Goal: Task Accomplishment & Management: Use online tool/utility

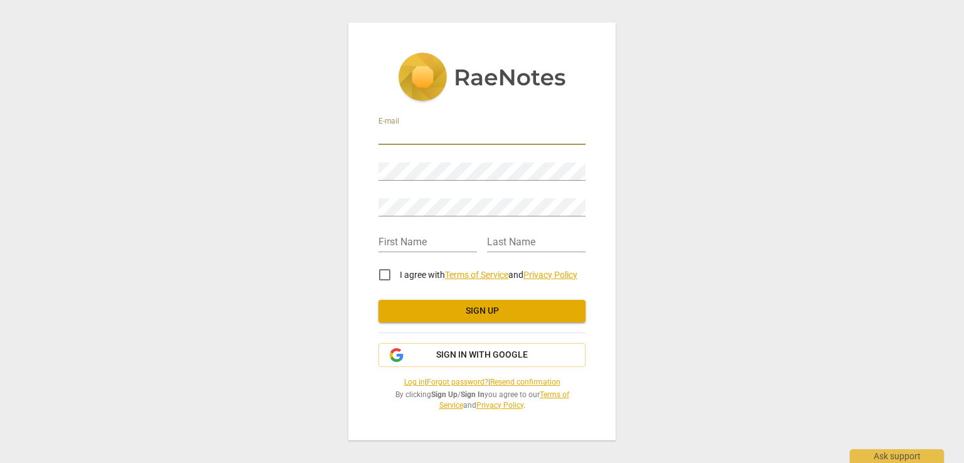
click at [474, 138] on input "email" at bounding box center [481, 136] width 207 height 18
type input "photolexa@gmail.com"
type input "Oleksandra"
type input "Yilmaz"
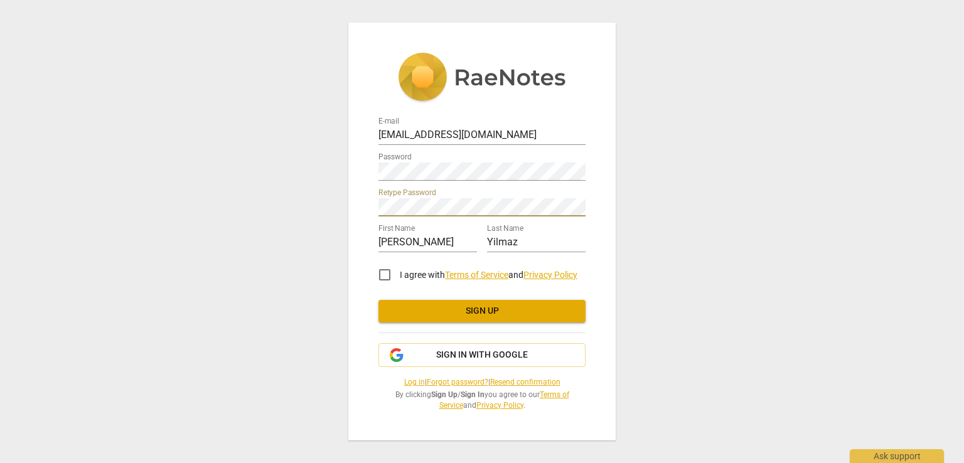
click at [389, 276] on input "I agree with Terms of Service and Privacy Policy" at bounding box center [385, 275] width 30 height 30
checkbox input "true"
drag, startPoint x: 554, startPoint y: 240, endPoint x: 388, endPoint y: 240, distance: 166.3
click at [388, 240] on div "First Name Oleksandra Last Name Yilmaz" at bounding box center [481, 237] width 207 height 36
type input "Pushkar"
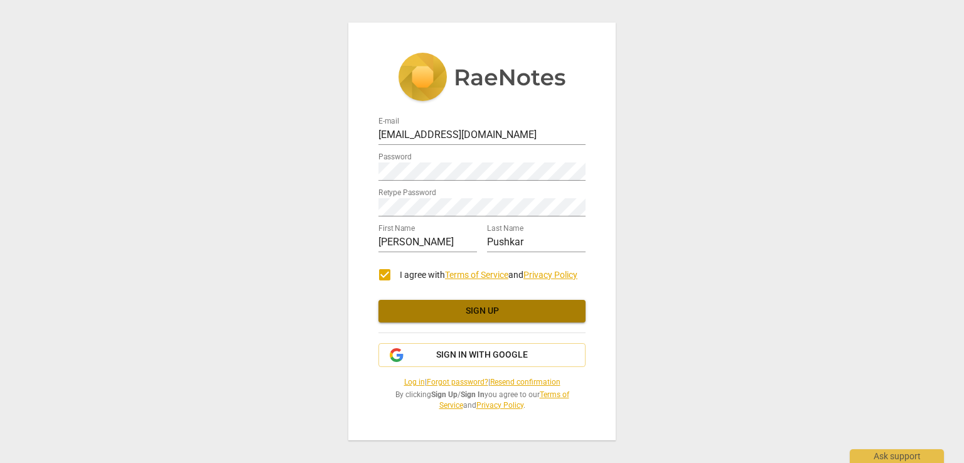
click at [463, 310] on span "Sign up" at bounding box center [482, 311] width 187 height 13
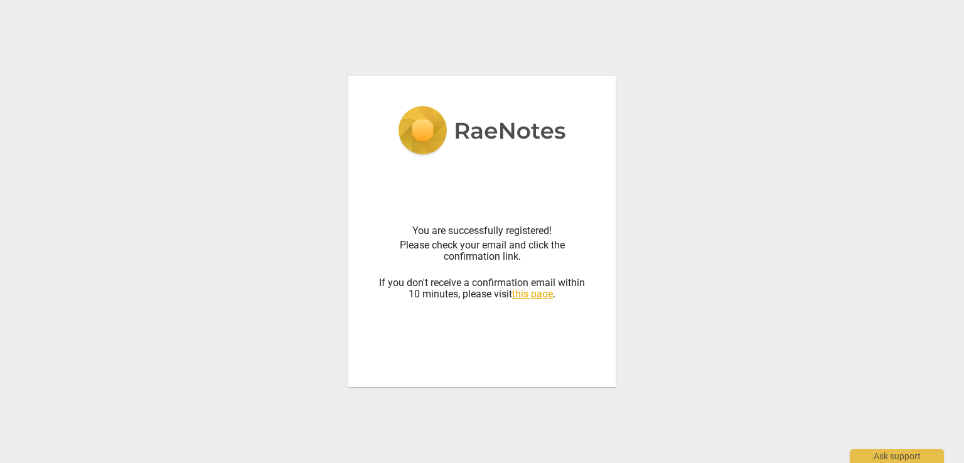
click at [540, 298] on link "this page" at bounding box center [532, 294] width 41 height 12
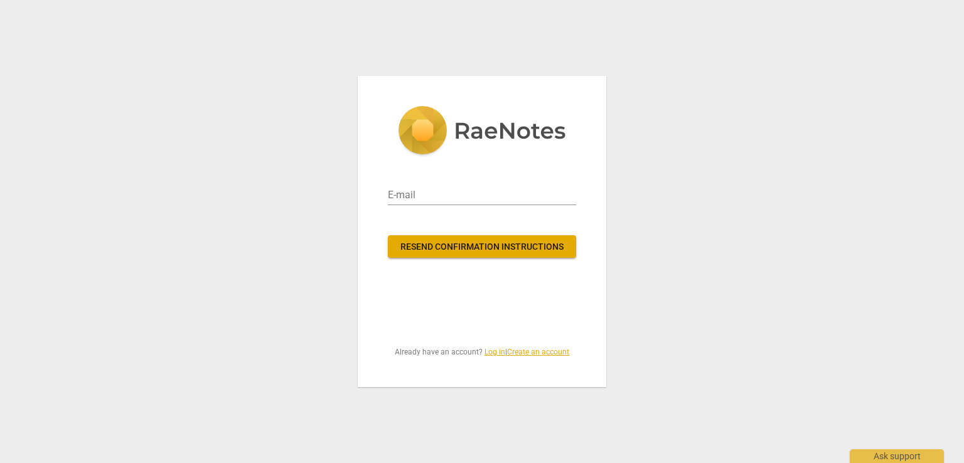
click at [540, 298] on div "E-mail Resend confirmation instructions Already have an account? Log in | Creat…" at bounding box center [482, 231] width 249 height 311
click at [491, 197] on input "email" at bounding box center [482, 195] width 188 height 20
type input "photolexa@gmail.com"
click at [505, 257] on button "Resend confirmation instructions" at bounding box center [482, 246] width 188 height 23
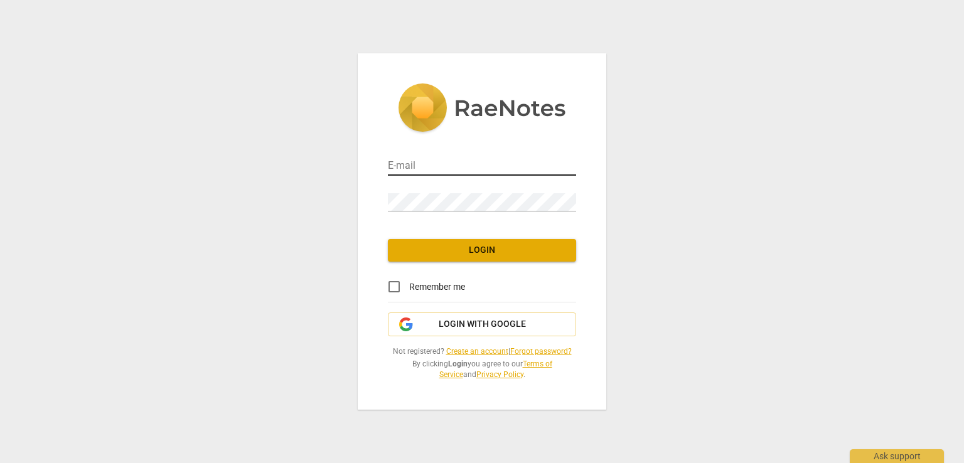
drag, startPoint x: 495, startPoint y: 146, endPoint x: 497, endPoint y: 161, distance: 15.2
click at [495, 148] on div "E-mail" at bounding box center [482, 160] width 188 height 36
click at [498, 161] on input "email" at bounding box center [482, 167] width 188 height 18
type input "photolexa@gmail.com"
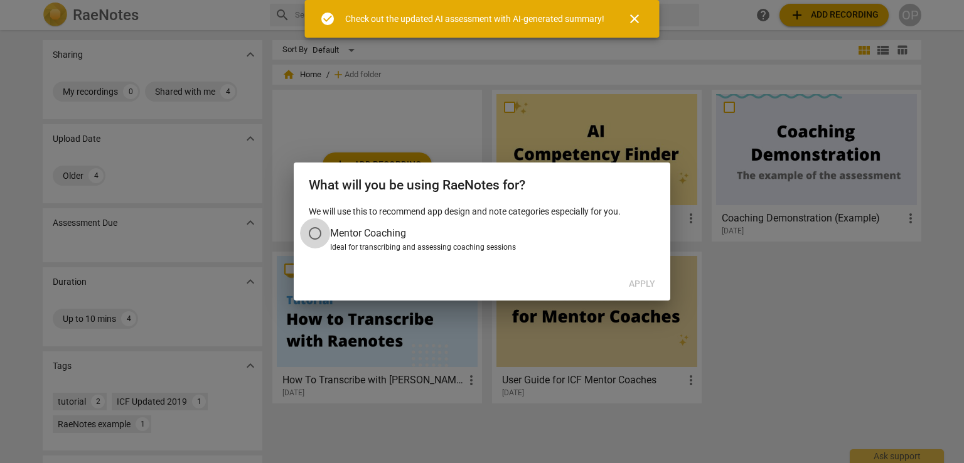
click at [327, 239] on input "Mentor Coaching" at bounding box center [315, 233] width 30 height 30
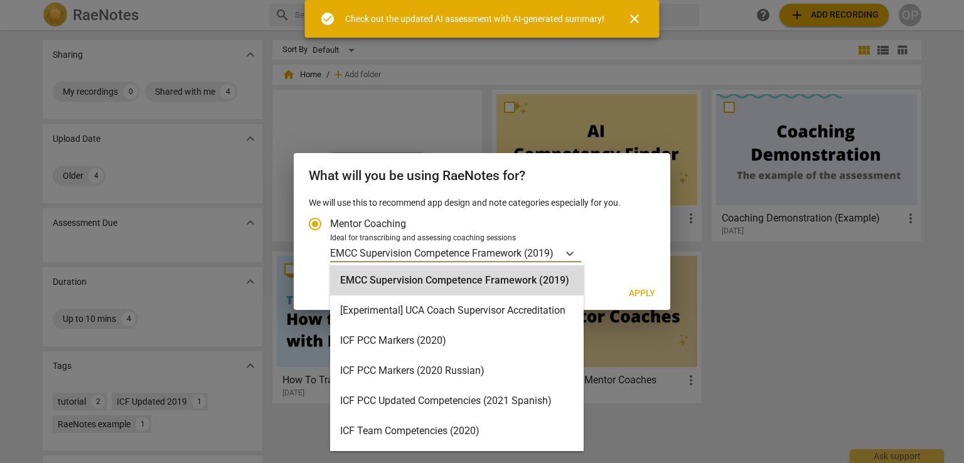
click at [507, 257] on p "EMCC Supervision Competence Framework (2019)" at bounding box center [441, 253] width 223 height 14
click at [0, 0] on input "Ideal for transcribing and assessing coaching sessions 15 results available. Us…" at bounding box center [0, 0] width 0 height 0
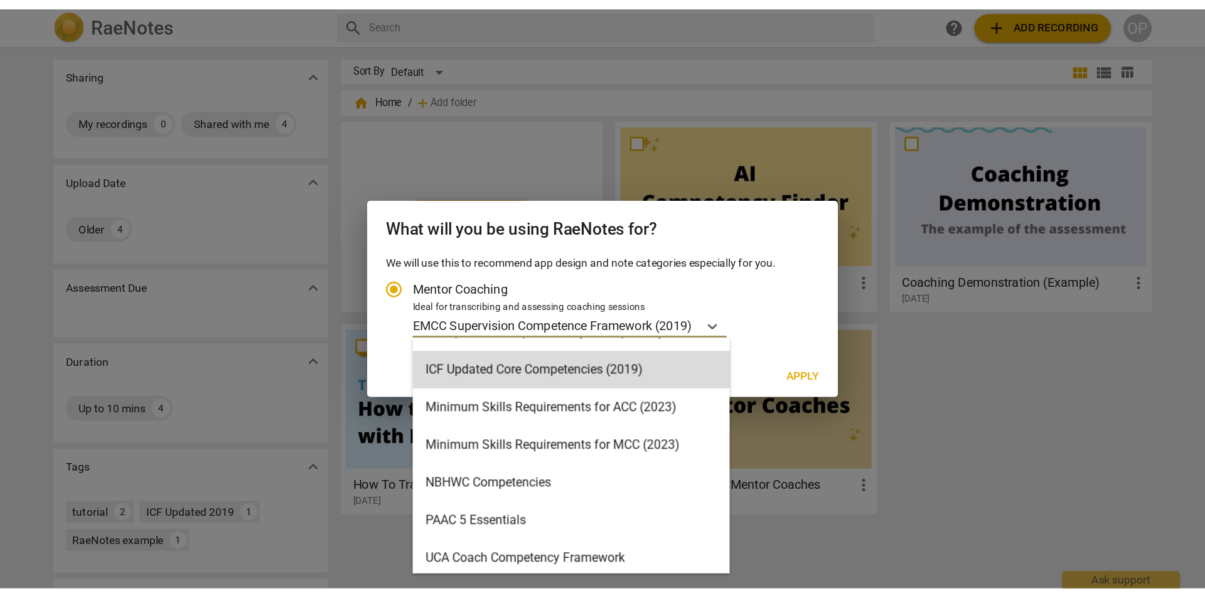
scroll to position [269, 0]
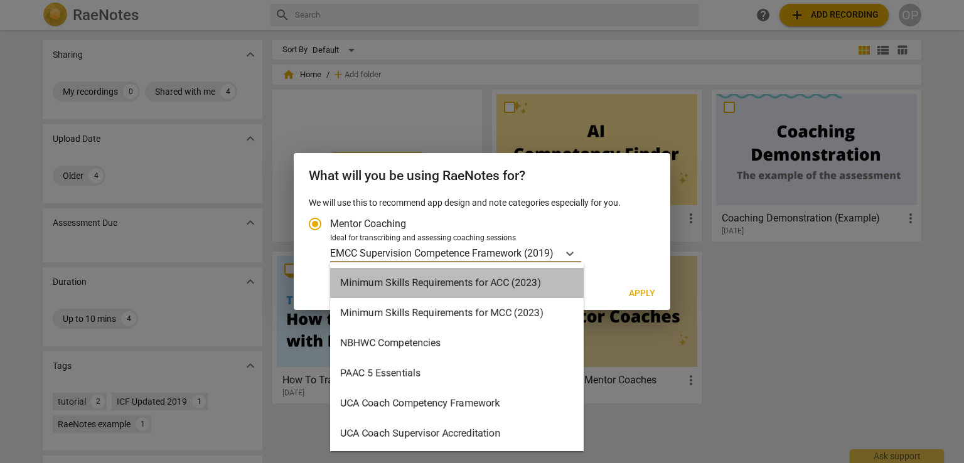
click at [487, 289] on div "Minimum Skills Requirements for ACC (2023)" at bounding box center [457, 283] width 254 height 30
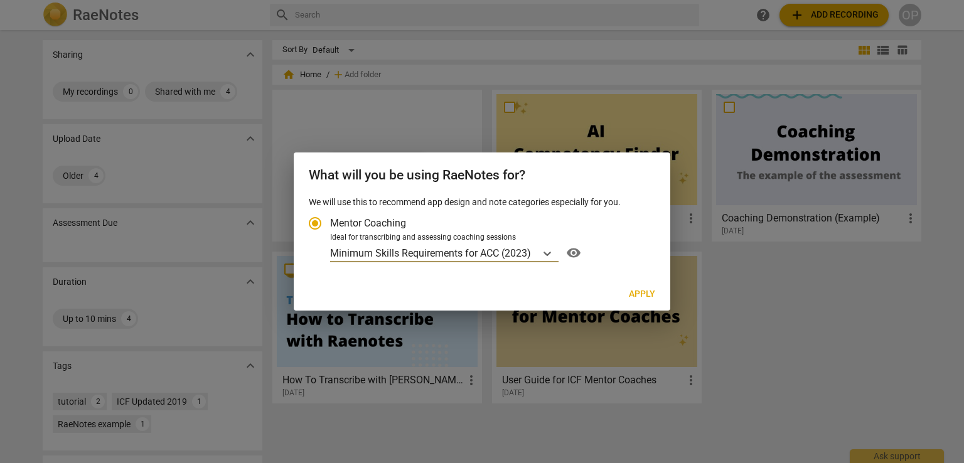
click at [633, 291] on span "Apply" at bounding box center [642, 294] width 26 height 13
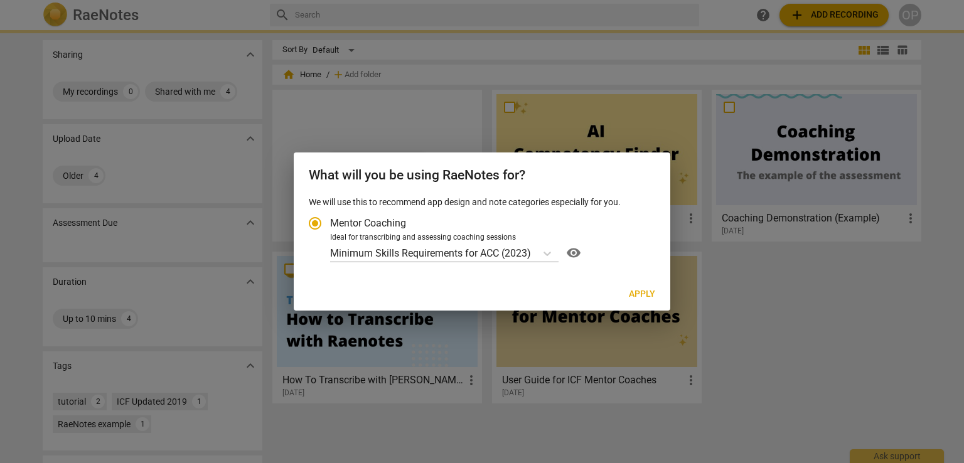
radio input "false"
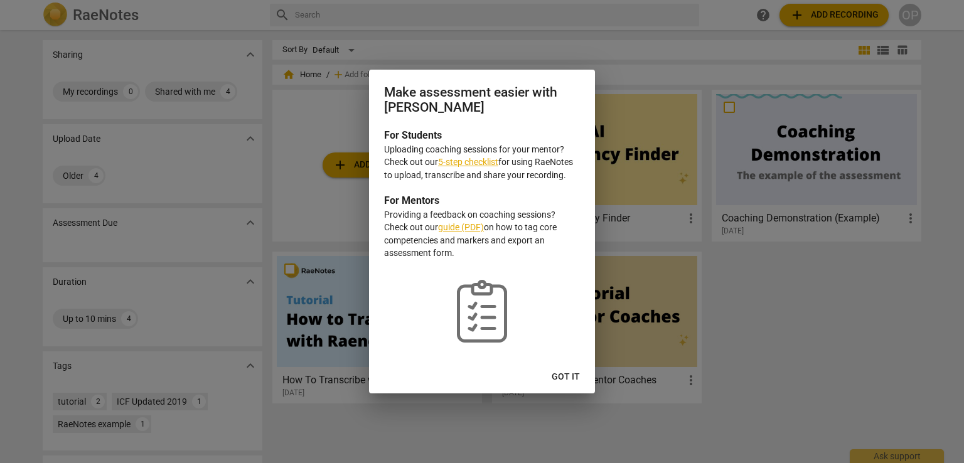
click at [570, 382] on span "Got it" at bounding box center [566, 377] width 28 height 13
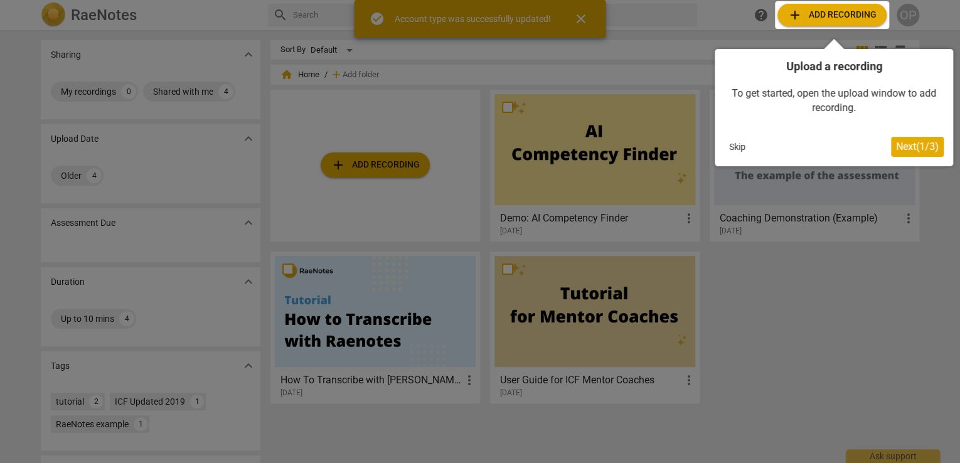
click at [909, 147] on span "Next ( 1 / 3 )" at bounding box center [917, 147] width 43 height 12
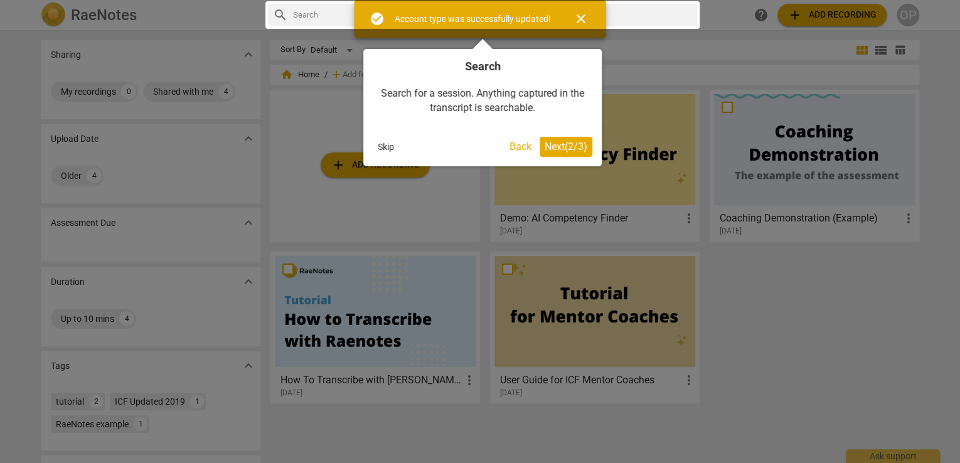
click at [589, 153] on button "Next ( 2 / 3 )" at bounding box center [566, 147] width 53 height 20
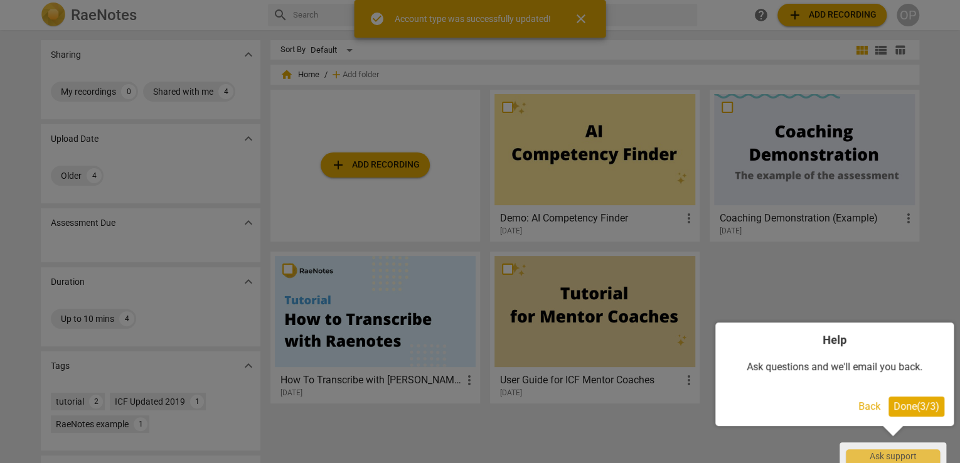
click at [927, 410] on span "Done ( 3 / 3 )" at bounding box center [917, 406] width 46 height 12
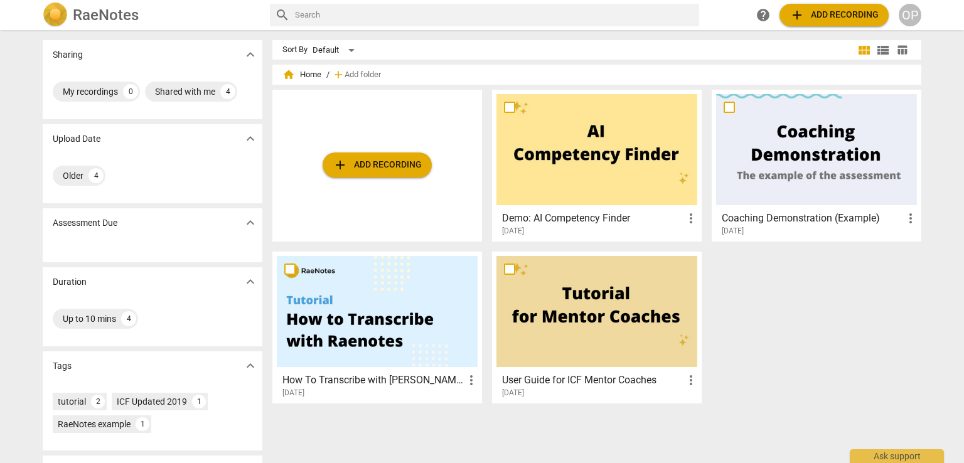
click at [378, 164] on span "add Add recording" at bounding box center [377, 165] width 89 height 15
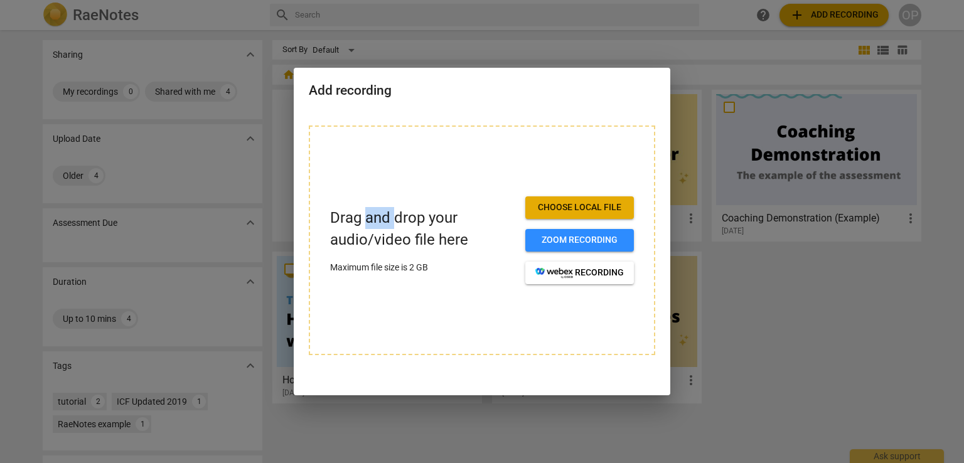
click at [378, 164] on div "Drag and drop your audio/video file here Maximum file size is 2 GB Choose local…" at bounding box center [482, 241] width 346 height 230
click at [606, 212] on span "Choose local file" at bounding box center [579, 207] width 88 height 13
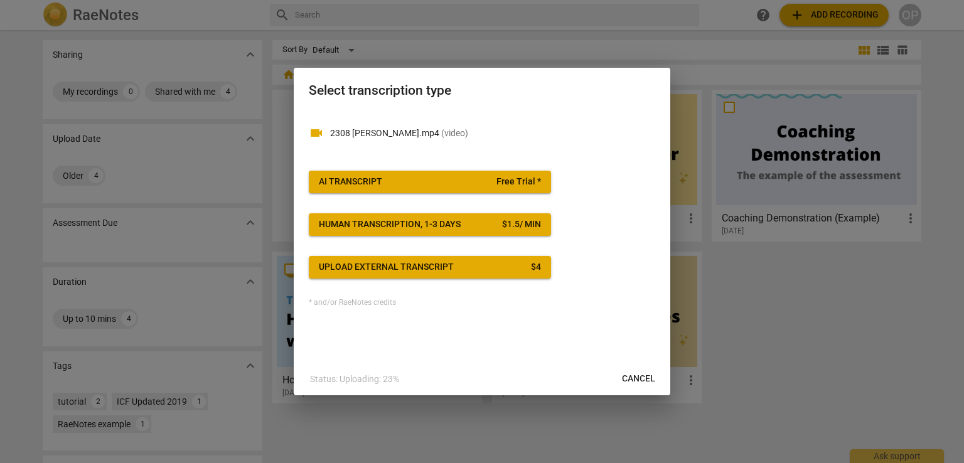
click at [457, 181] on span "AI Transcript Free Trial *" at bounding box center [430, 182] width 222 height 13
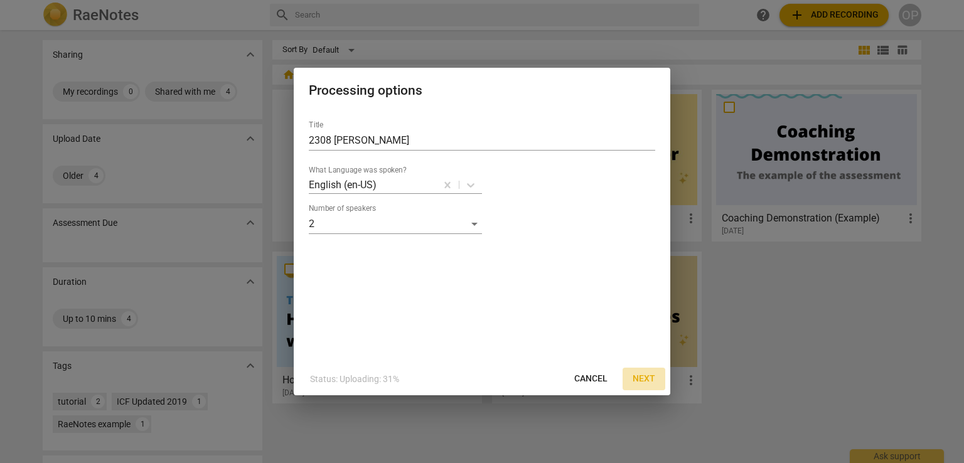
click at [645, 380] on span "Next" at bounding box center [644, 379] width 23 height 13
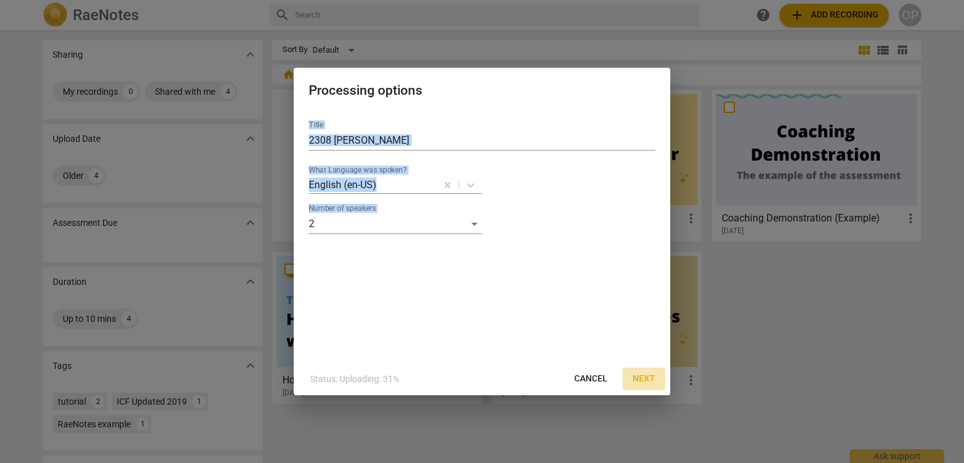
click at [645, 363] on div "Title 2308 christine What Language was spoken? English (en-US) Number of speake…" at bounding box center [482, 236] width 377 height 252
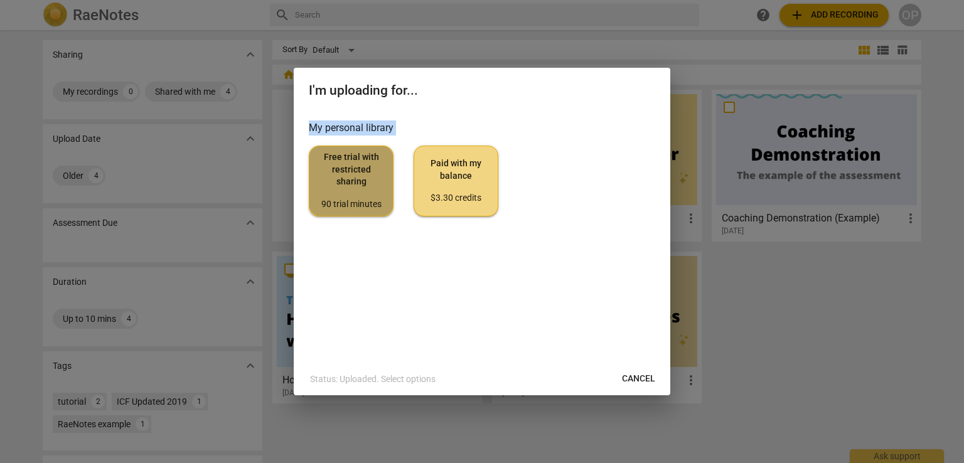
click at [364, 201] on div "90 trial minutes" at bounding box center [350, 204] width 63 height 13
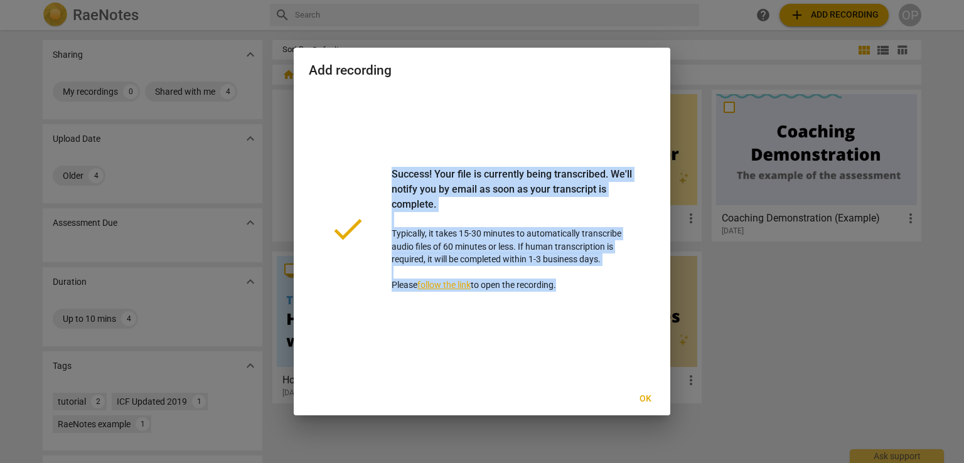
click at [581, 220] on div "Success! Your file is currently being transcribed. We'll notify you by email as…" at bounding box center [514, 197] width 244 height 60
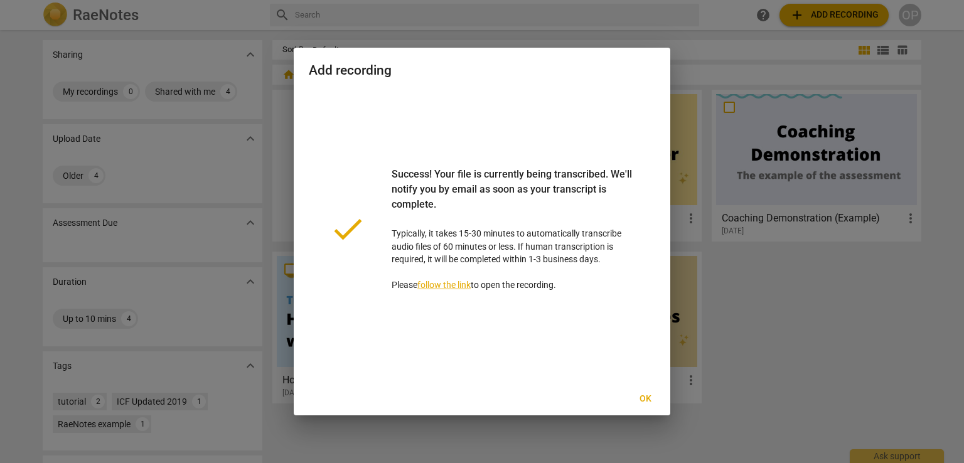
click at [467, 289] on link "follow the link" at bounding box center [443, 285] width 53 height 10
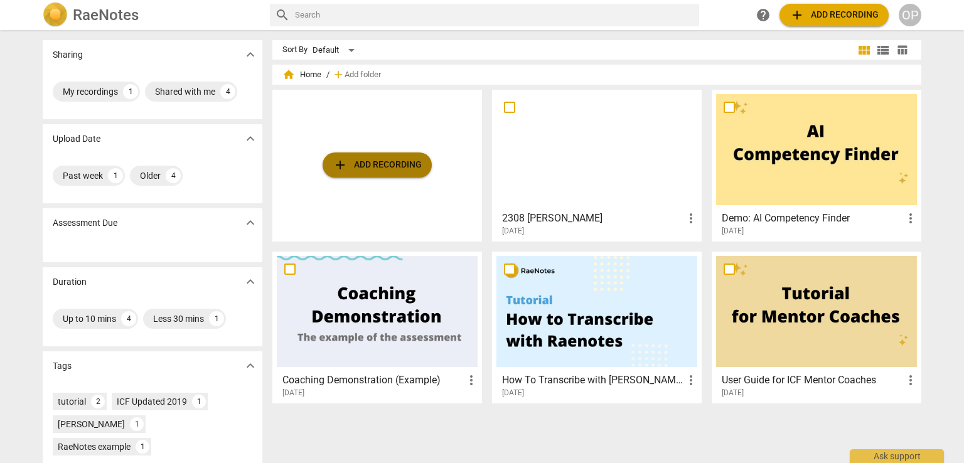
click at [382, 169] on span "add Add recording" at bounding box center [377, 165] width 89 height 15
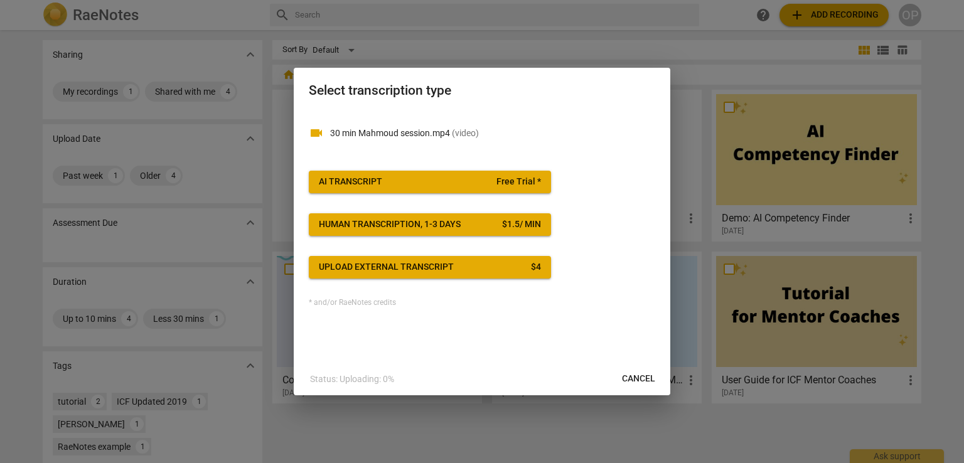
click at [505, 184] on span "Free Trial *" at bounding box center [518, 182] width 45 height 13
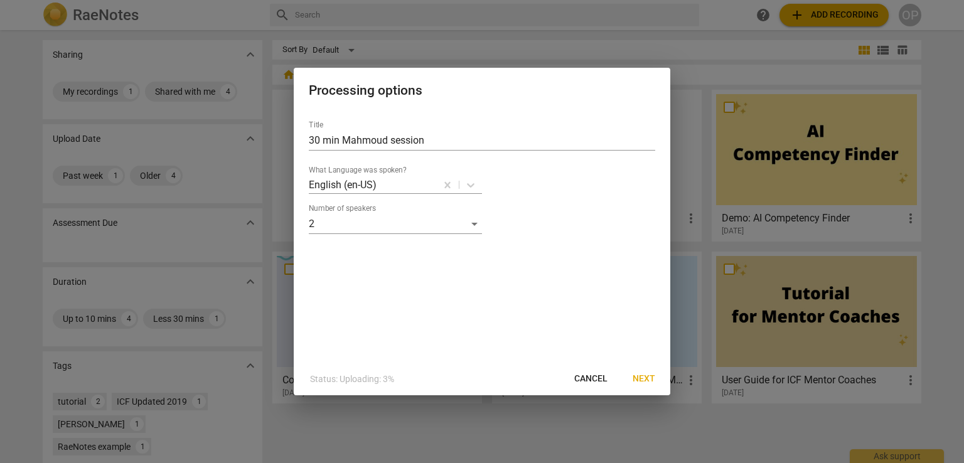
click at [646, 383] on span "Next" at bounding box center [644, 379] width 23 height 13
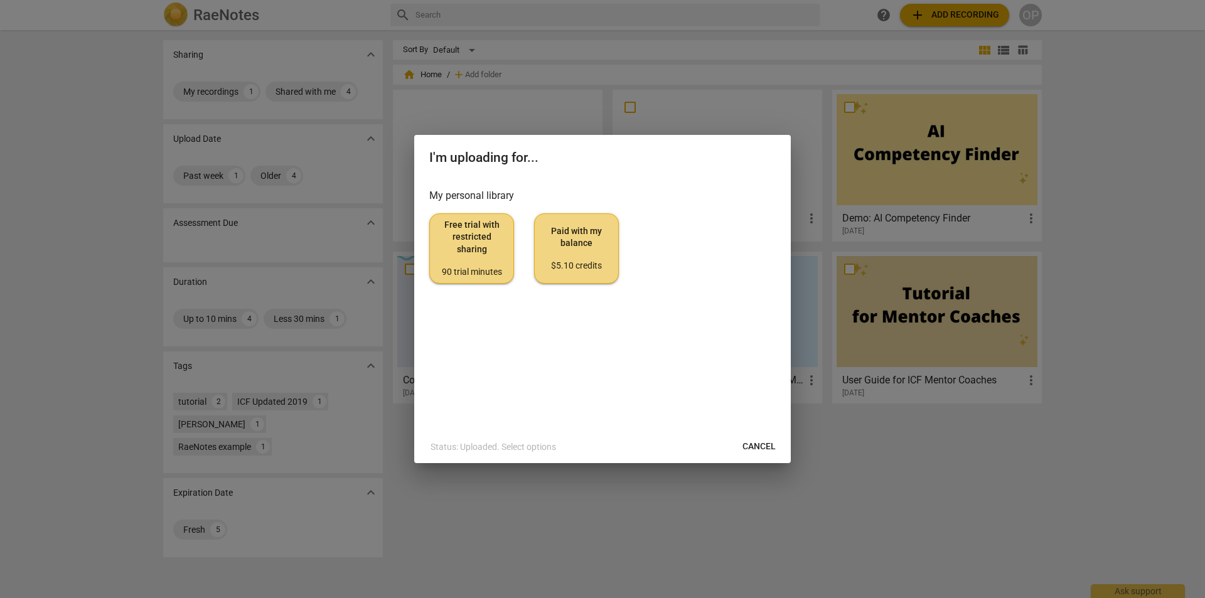
click at [469, 252] on span "Free trial with restricted sharing 90 trial minutes" at bounding box center [471, 248] width 63 height 59
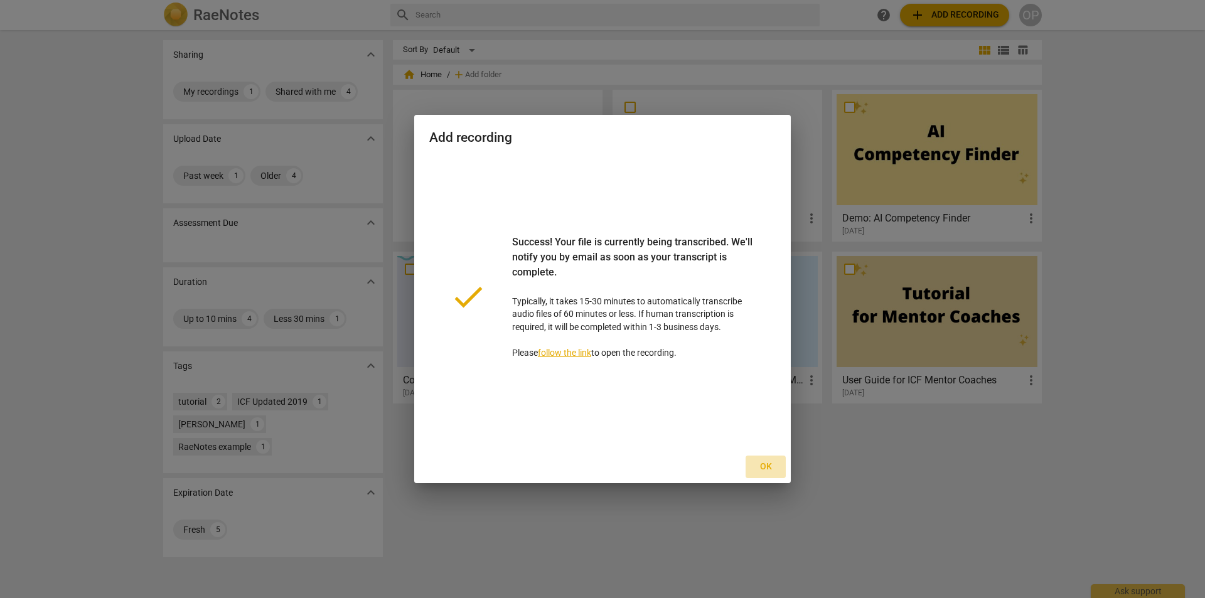
click at [775, 463] on span "Ok" at bounding box center [766, 467] width 20 height 13
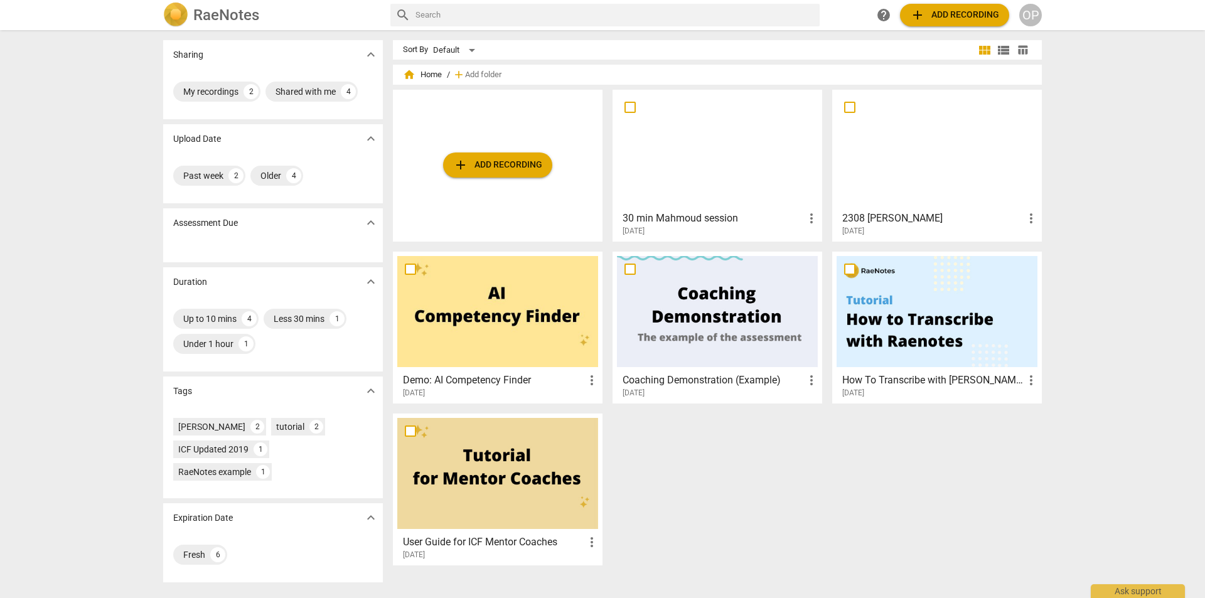
click at [935, 221] on h3 "2308 [PERSON_NAME]" at bounding box center [932, 218] width 181 height 15
click at [935, 0] on html "RaeNotes search help add Add recording OP Sharing expand_more My recordings 2 S…" at bounding box center [602, 0] width 1205 height 0
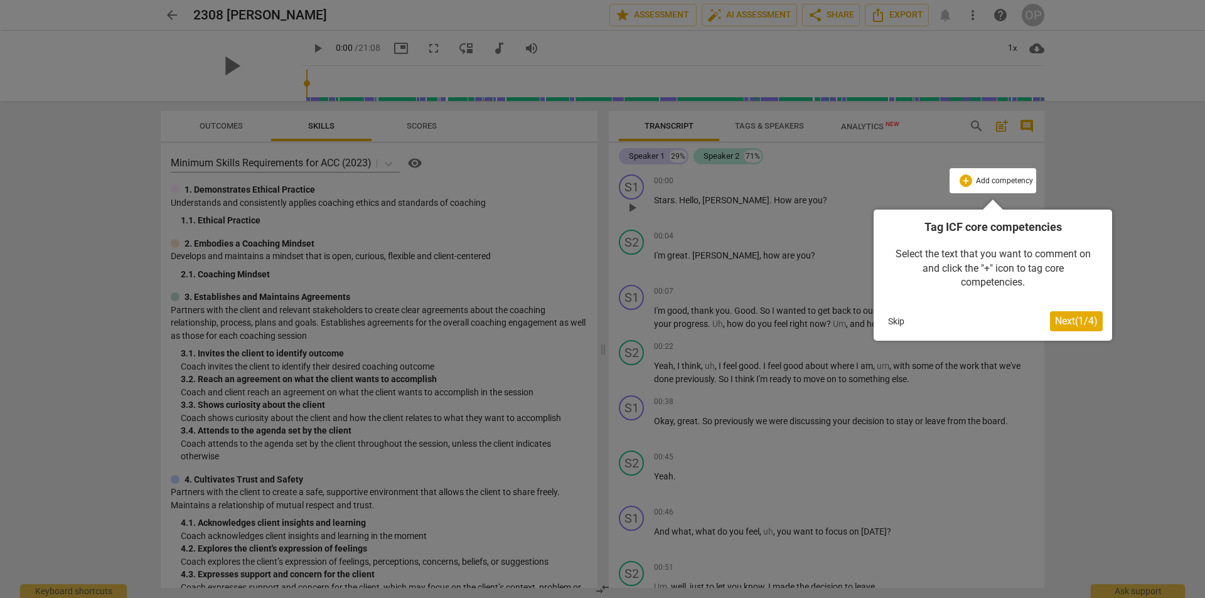
click at [963, 319] on span "Next ( 1 / 4 )" at bounding box center [1076, 321] width 43 height 12
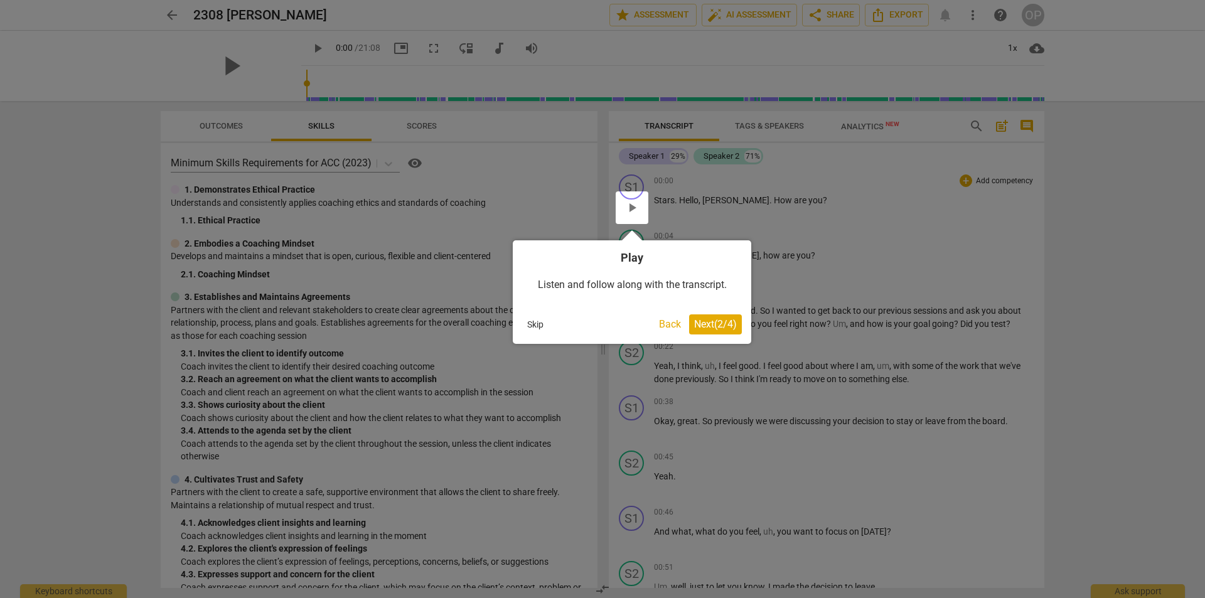
click at [734, 326] on span "Next ( 2 / 4 )" at bounding box center [715, 324] width 43 height 12
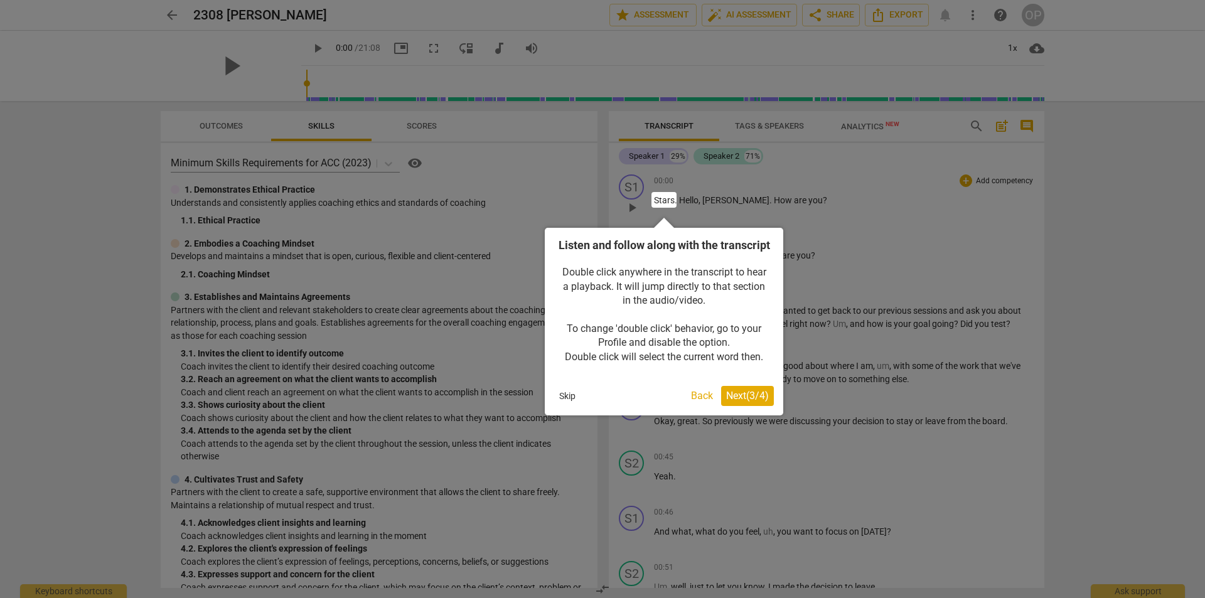
click at [741, 406] on button "Next ( 3 / 4 )" at bounding box center [747, 396] width 53 height 20
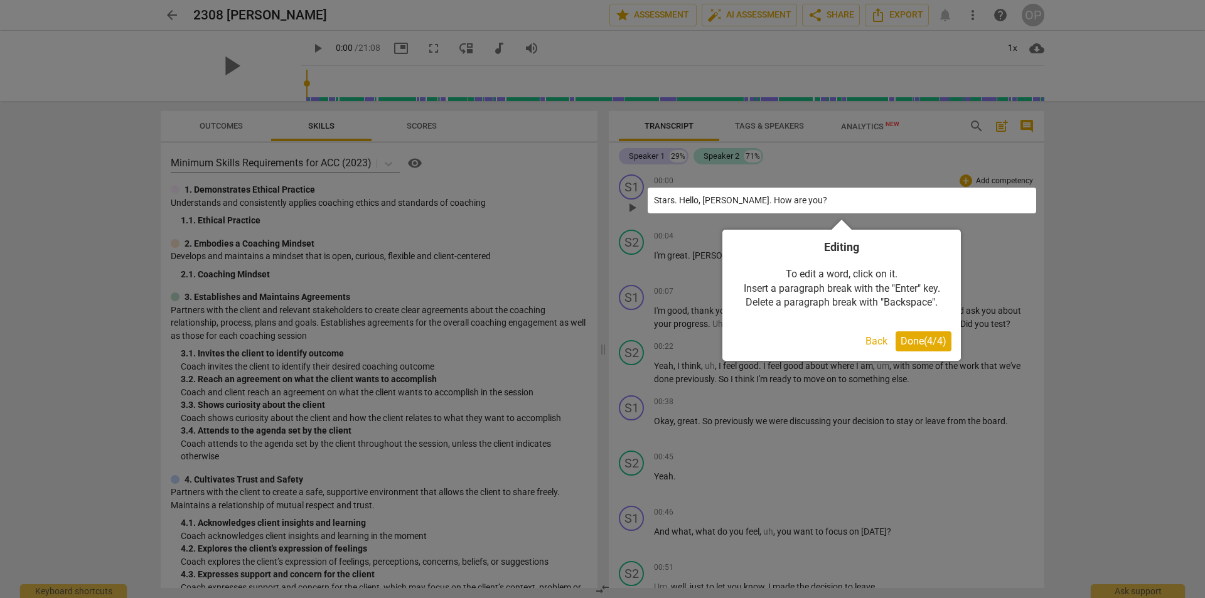
click at [925, 338] on span "Done ( 4 / 4 )" at bounding box center [924, 341] width 46 height 12
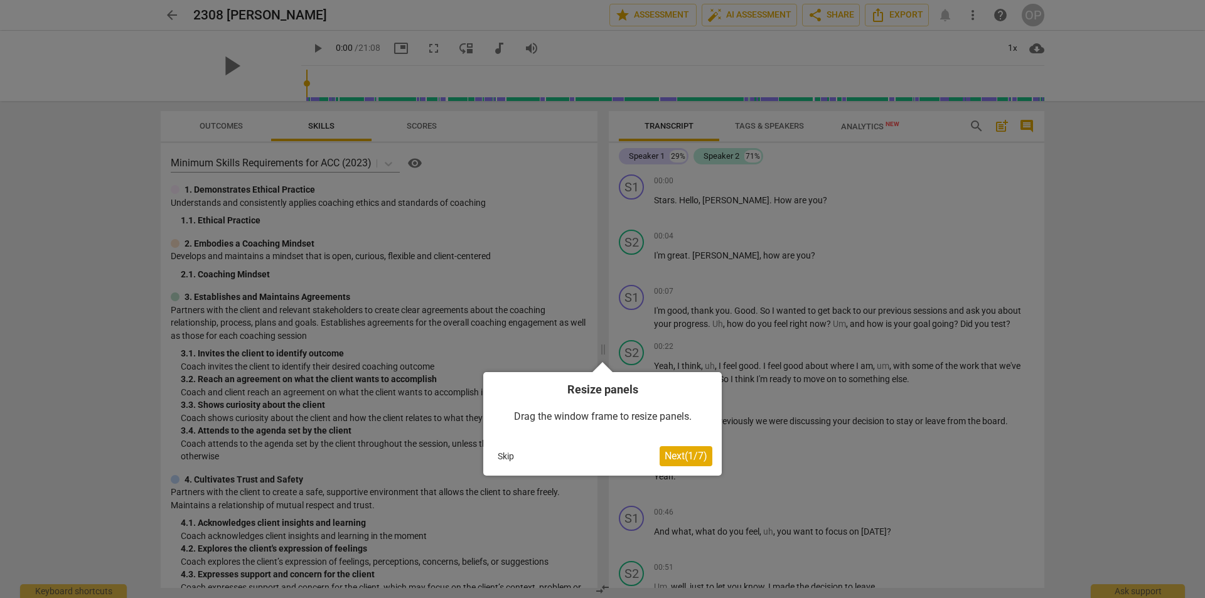
click at [689, 453] on span "Next ( 1 / 7 )" at bounding box center [686, 456] width 43 height 12
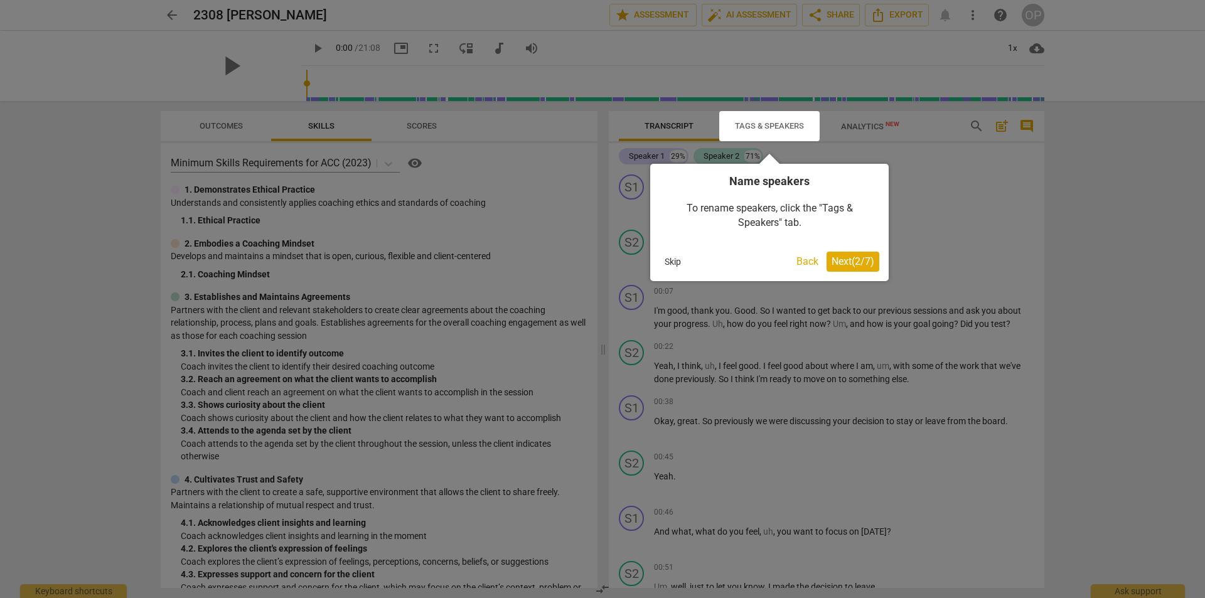
click at [857, 262] on span "Next ( 2 / 7 )" at bounding box center [853, 261] width 43 height 12
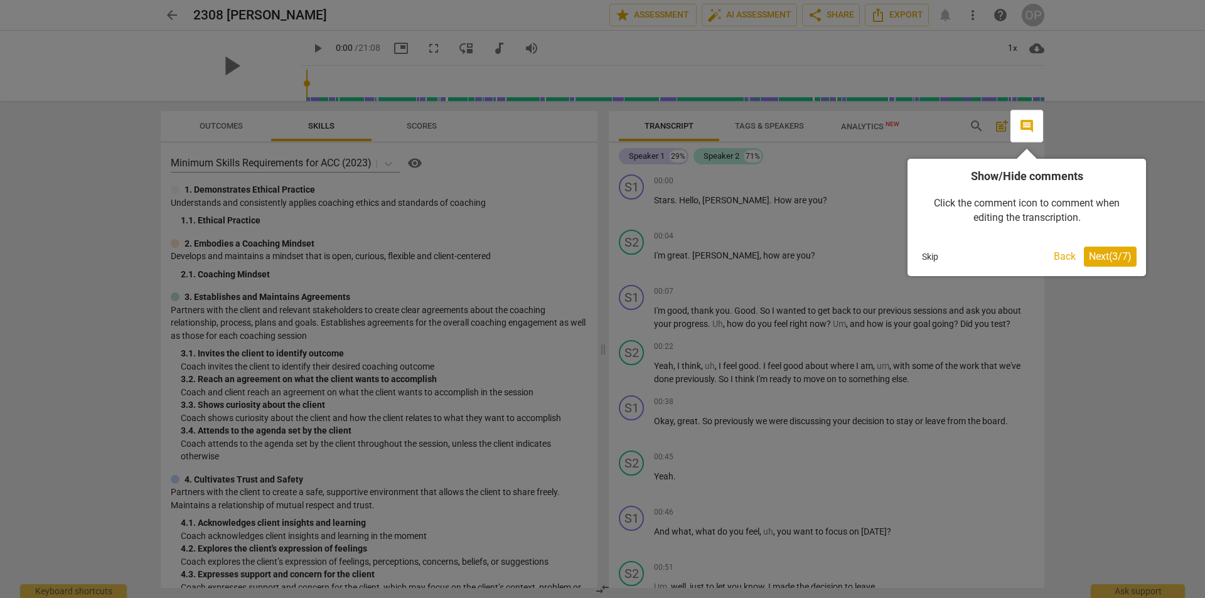
click at [963, 250] on span "Next ( 3 / 7 )" at bounding box center [1110, 256] width 43 height 12
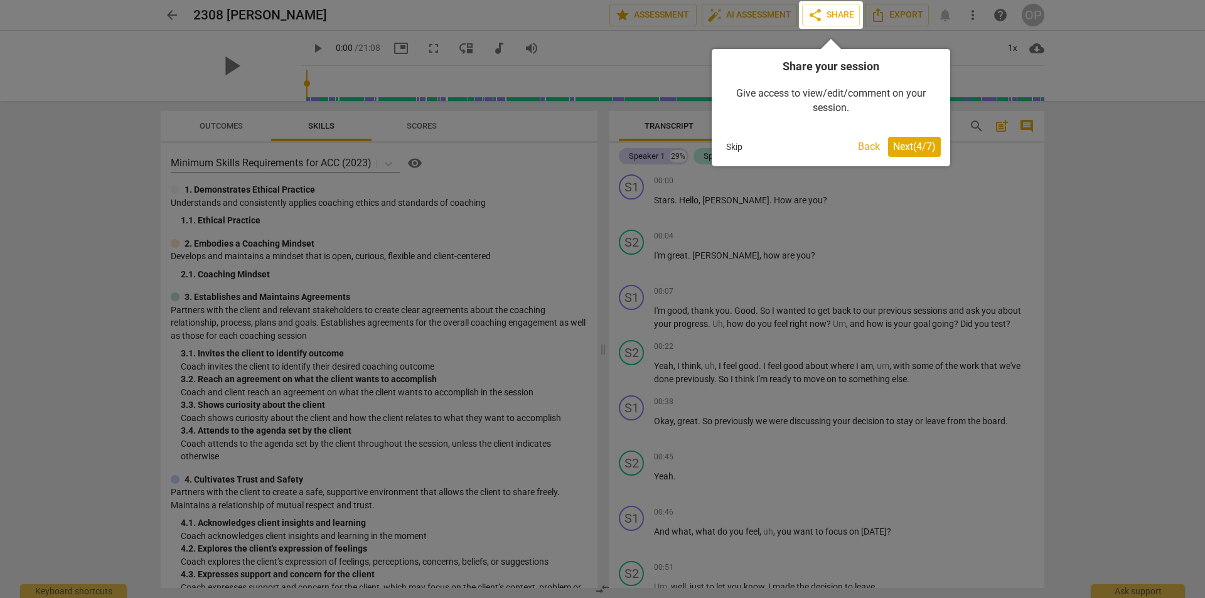
click at [913, 154] on button "Next ( 4 / 7 )" at bounding box center [914, 147] width 53 height 20
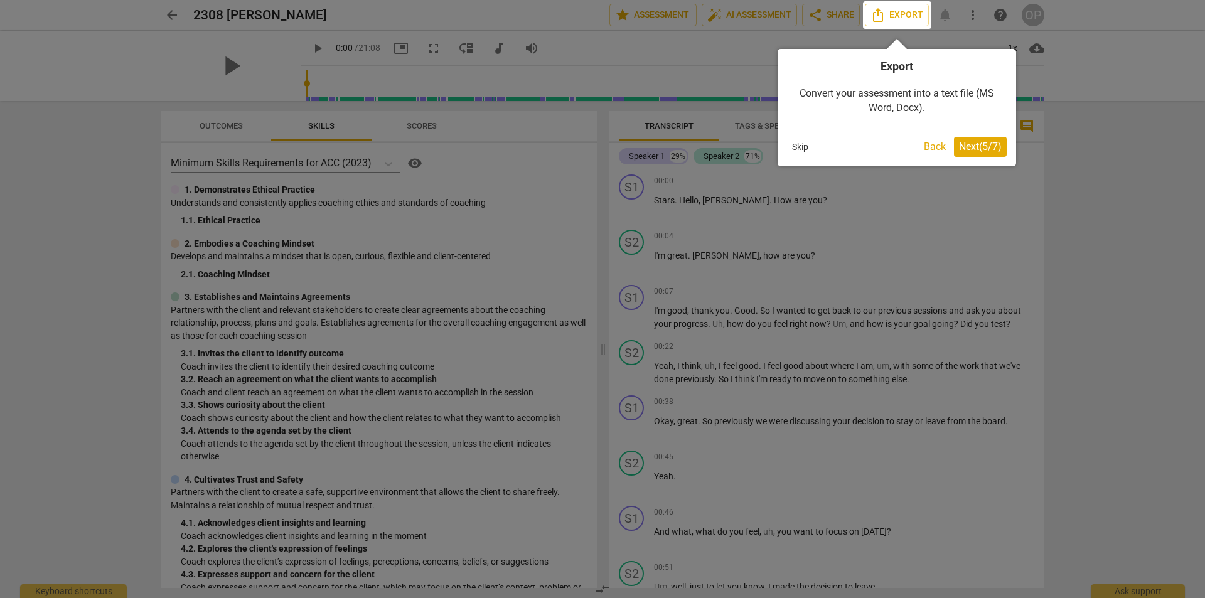
click at [963, 142] on span "Next ( 5 / 7 )" at bounding box center [980, 147] width 43 height 12
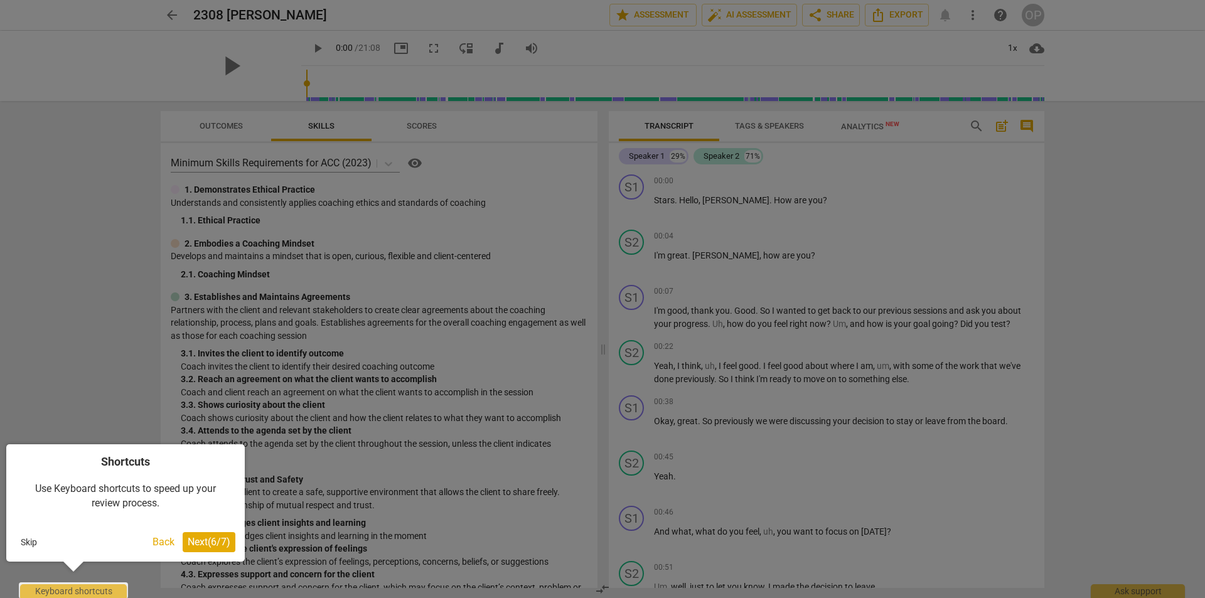
click at [218, 463] on span "Next ( 6 / 7 )" at bounding box center [209, 542] width 43 height 12
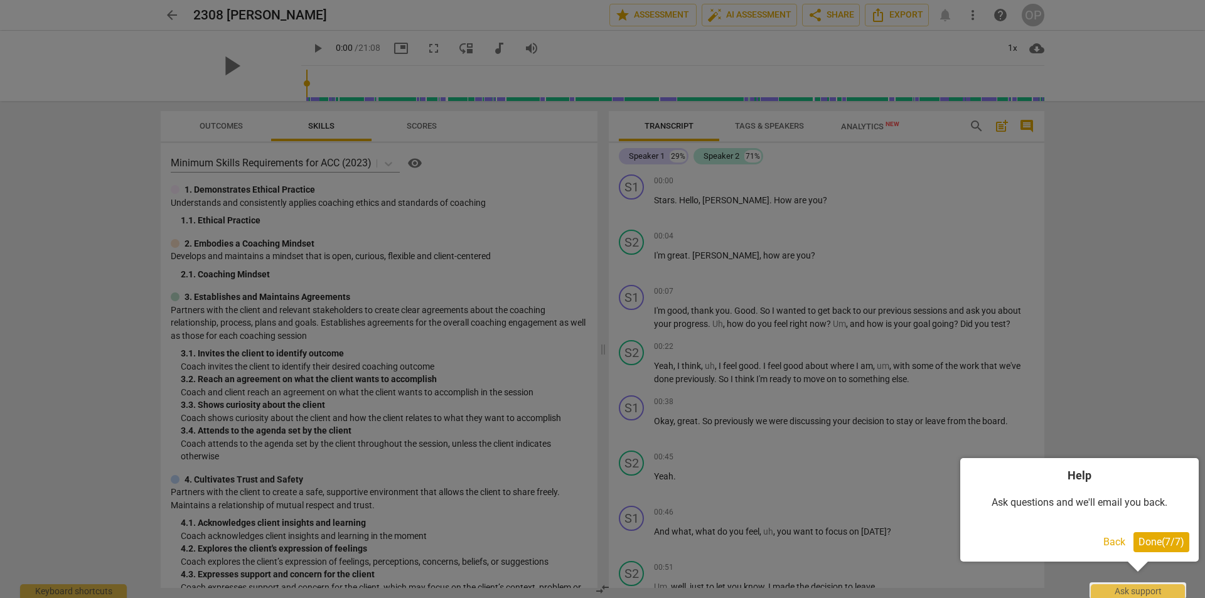
drag, startPoint x: 1149, startPoint y: 544, endPoint x: 1135, endPoint y: 537, distance: 15.2
click at [963, 463] on span "Done ( 7 / 7 )" at bounding box center [1162, 542] width 46 height 12
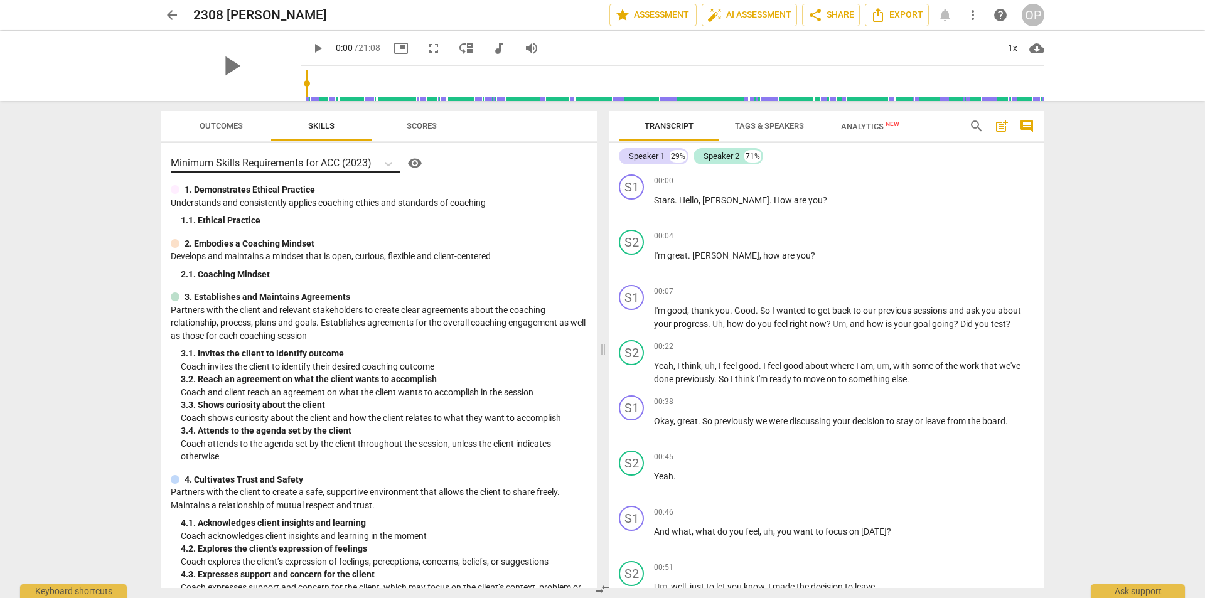
click at [299, 163] on p "Minimum Skills Requirements for ACC (2023)" at bounding box center [271, 163] width 201 height 14
click at [306, 163] on p "Minimum Skills Requirements for ACC (2023)" at bounding box center [271, 163] width 201 height 14
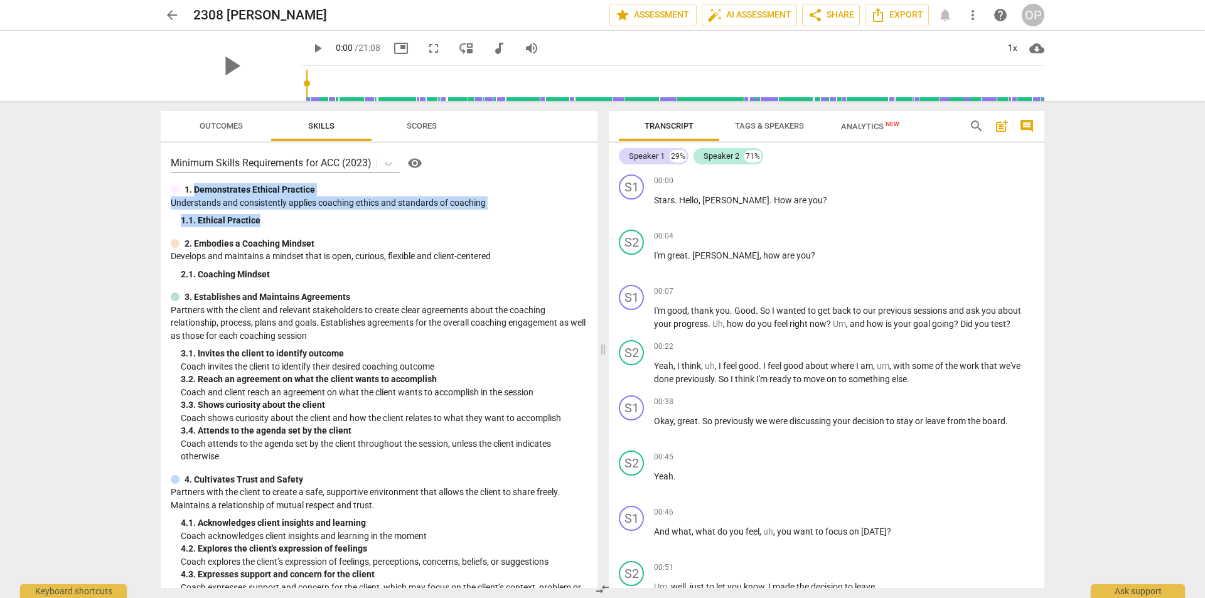
drag, startPoint x: 194, startPoint y: 190, endPoint x: 453, endPoint y: 212, distance: 260.2
click at [453, 212] on div "1. Demonstrates Ethical Practice Understands and consistently applies coaching …" at bounding box center [379, 205] width 417 height 44
click at [331, 168] on p "Minimum Skills Requirements for ACC (2023)" at bounding box center [271, 163] width 201 height 14
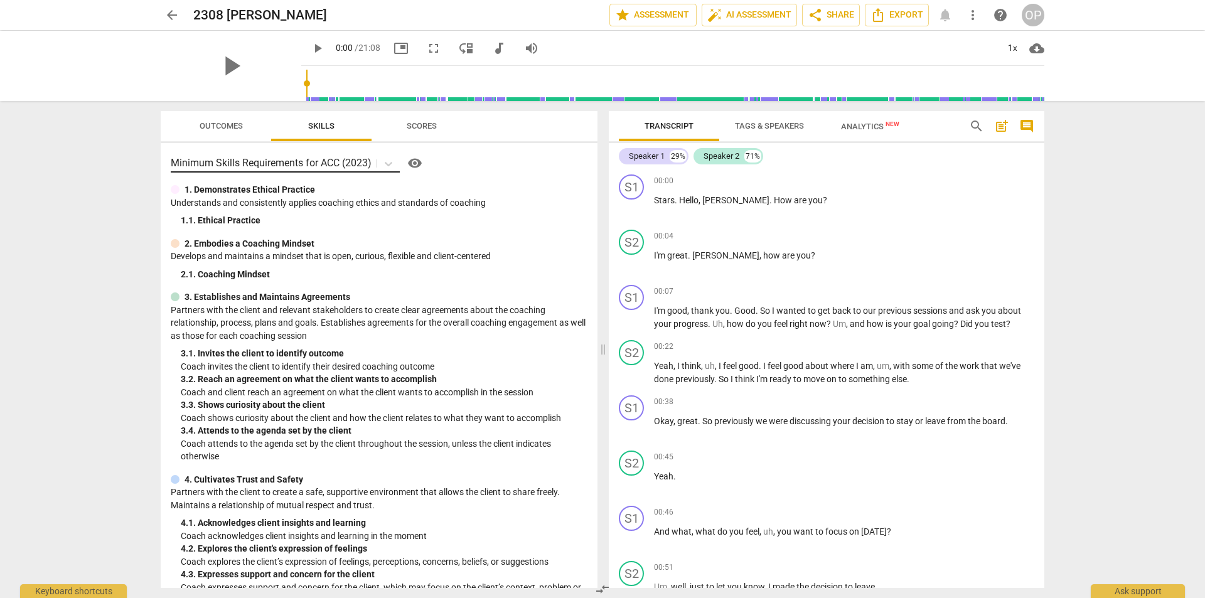
click at [331, 168] on p "Minimum Skills Requirements for ACC (2023)" at bounding box center [271, 163] width 201 height 14
click at [331, 165] on p "Minimum Skills Requirements for ACC (2023)" at bounding box center [271, 163] width 201 height 14
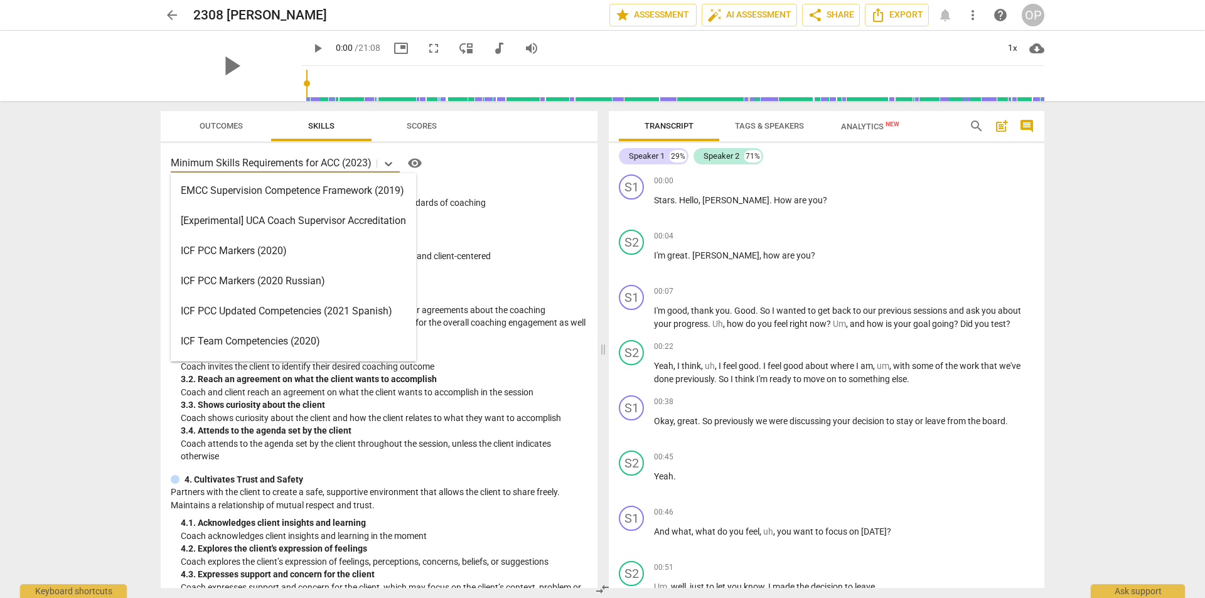
click at [345, 161] on p "Minimum Skills Requirements for ACC (2023)" at bounding box center [271, 163] width 201 height 14
drag, startPoint x: 345, startPoint y: 161, endPoint x: 220, endPoint y: 166, distance: 125.0
click at [272, 163] on p "Minimum Skills Requirements for ACC (2023)" at bounding box center [271, 163] width 201 height 14
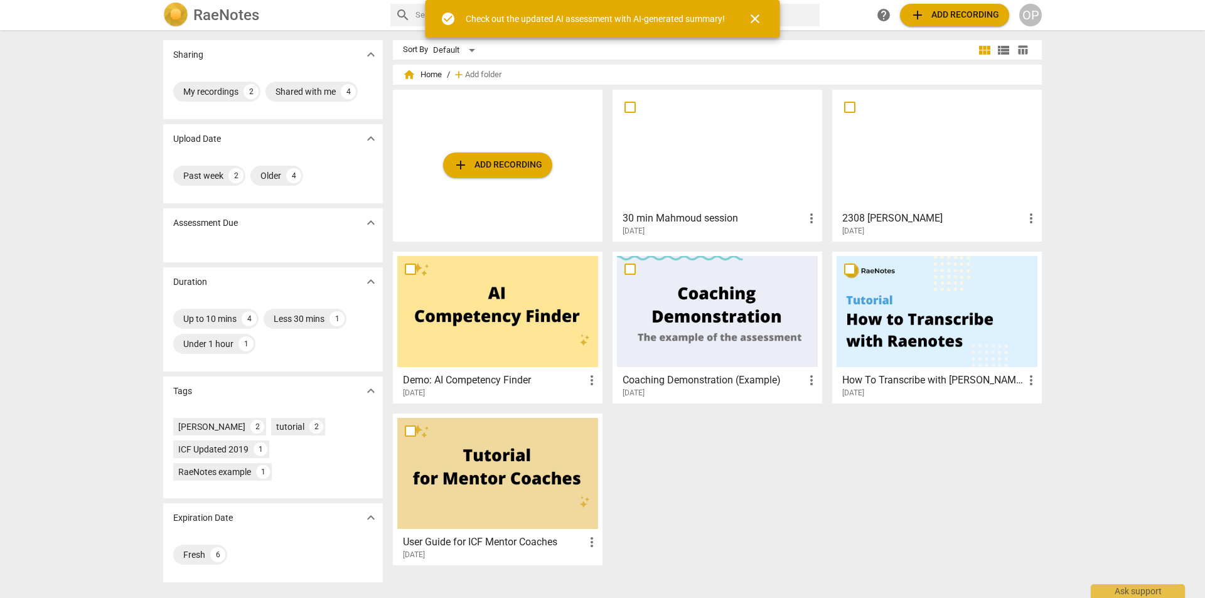
click at [770, 230] on div "[DATE]" at bounding box center [721, 231] width 196 height 11
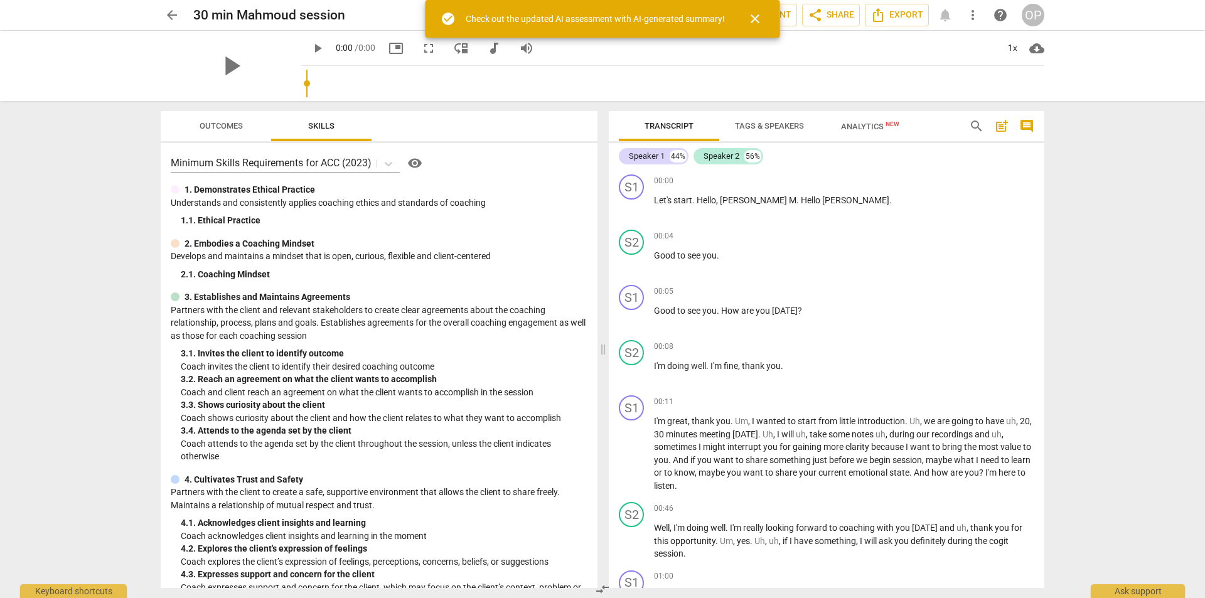
click at [755, 18] on span "close" at bounding box center [755, 18] width 15 height 15
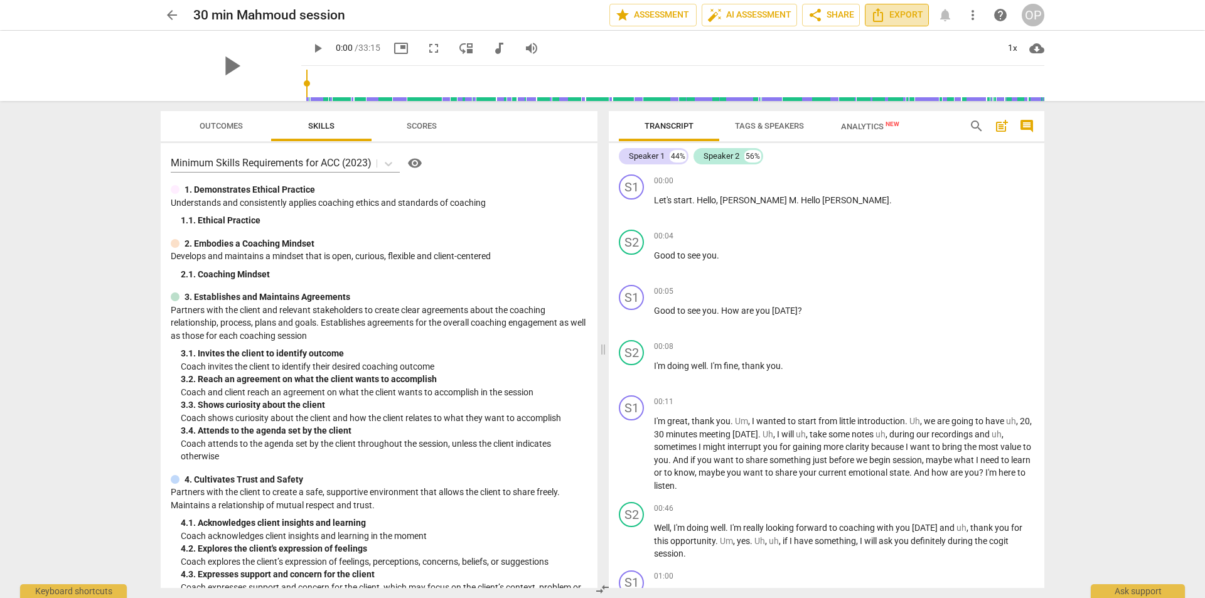
click at [916, 16] on span "Export" at bounding box center [897, 15] width 53 height 15
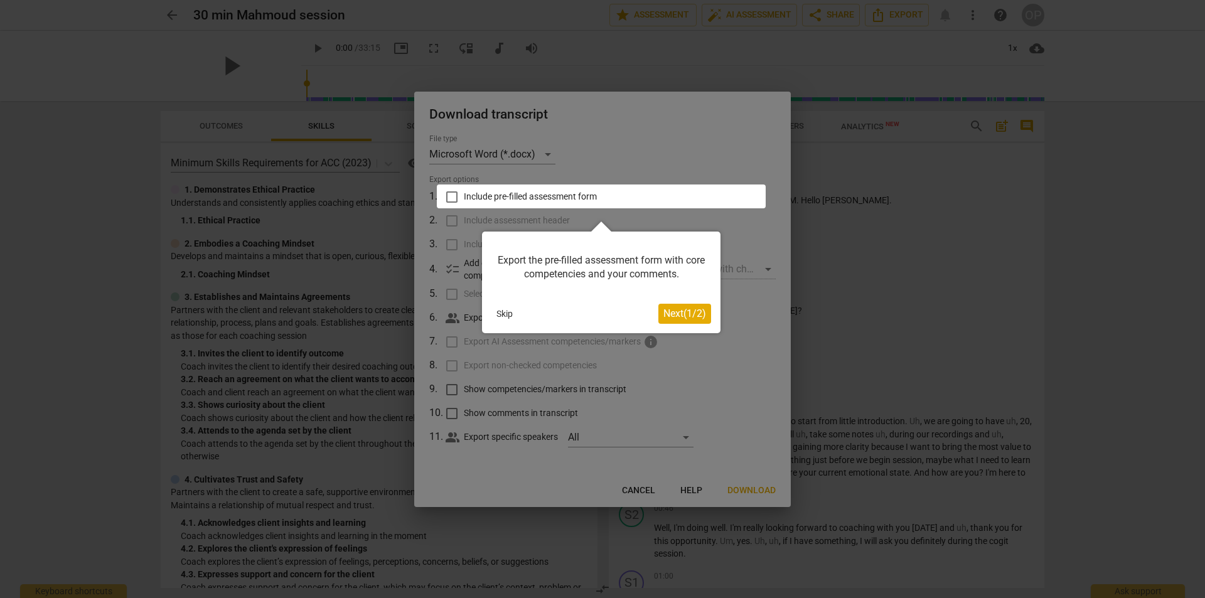
click at [687, 312] on span "Next ( 1 / 2 )" at bounding box center [684, 314] width 43 height 12
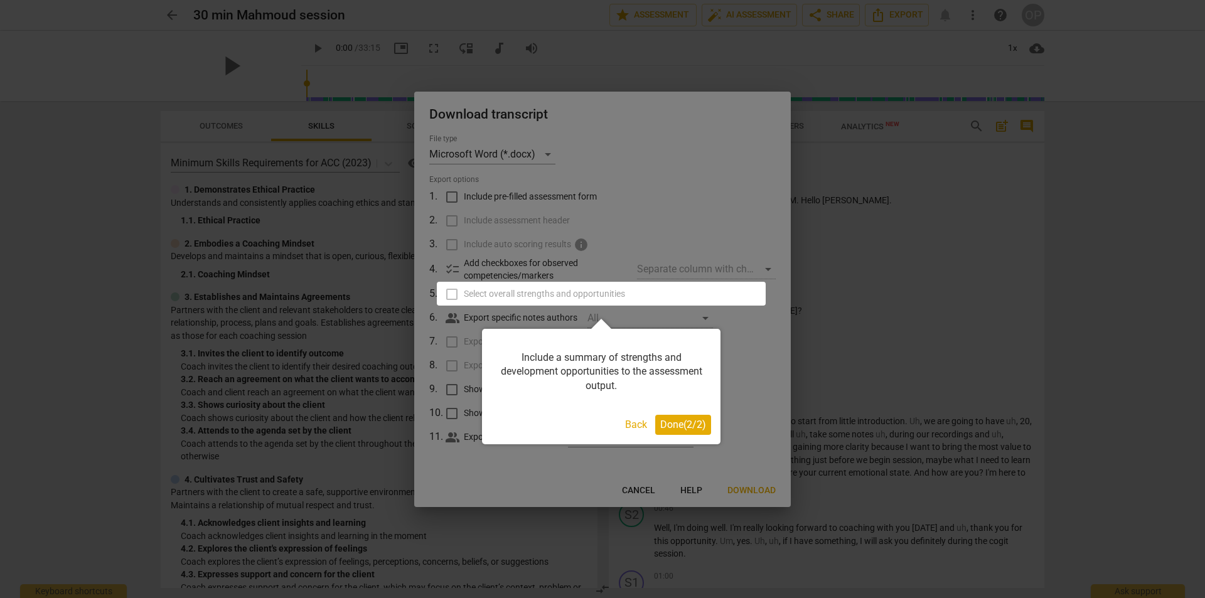
click at [694, 416] on button "Done ( 2 / 2 )" at bounding box center [683, 425] width 56 height 20
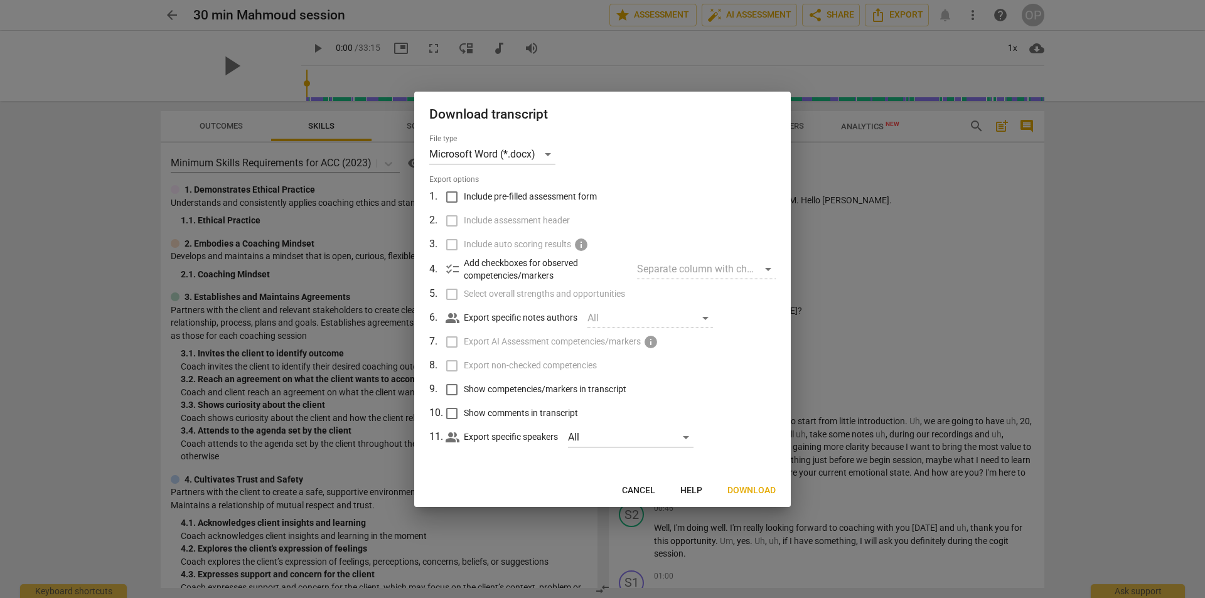
click at [698, 422] on label "Show comments in transcript" at bounding box center [601, 414] width 329 height 24
click at [464, 422] on input "Show comments in transcript" at bounding box center [452, 414] width 24 height 24
click at [702, 417] on label "Show comments in transcript" at bounding box center [601, 414] width 329 height 24
click at [464, 417] on input "Show comments in transcript" at bounding box center [452, 414] width 24 height 24
click at [702, 417] on label "Show comments in transcript" at bounding box center [601, 414] width 329 height 24
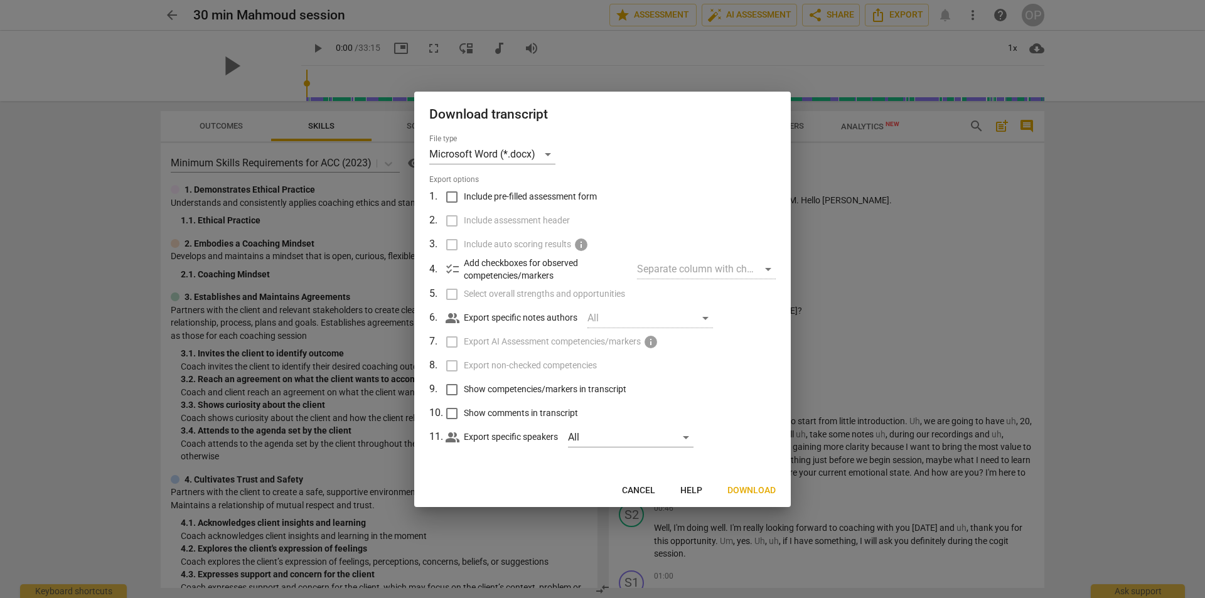
click at [464, 417] on input "Show comments in transcript" at bounding box center [452, 414] width 24 height 24
click at [697, 417] on label "Show comments in transcript" at bounding box center [601, 414] width 329 height 24
click at [464, 417] on input "Show comments in transcript" at bounding box center [452, 414] width 24 height 24
checkbox input "false"
click at [668, 438] on div "All" at bounding box center [631, 437] width 126 height 20
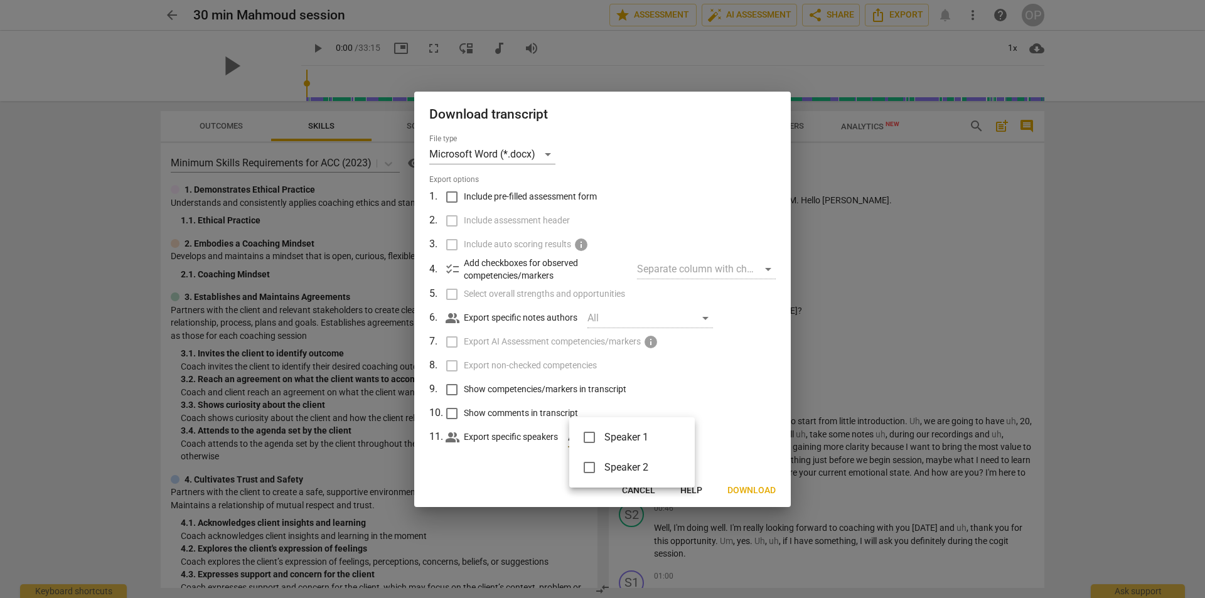
click at [668, 438] on div "Speaker 1 Speaker 2" at bounding box center [602, 299] width 1205 height 598
click at [715, 401] on div at bounding box center [602, 299] width 1205 height 598
drag, startPoint x: 938, startPoint y: 321, endPoint x: 766, endPoint y: 195, distance: 214.2
click at [939, 321] on div at bounding box center [602, 299] width 1205 height 598
